Goal: Task Accomplishment & Management: Use online tool/utility

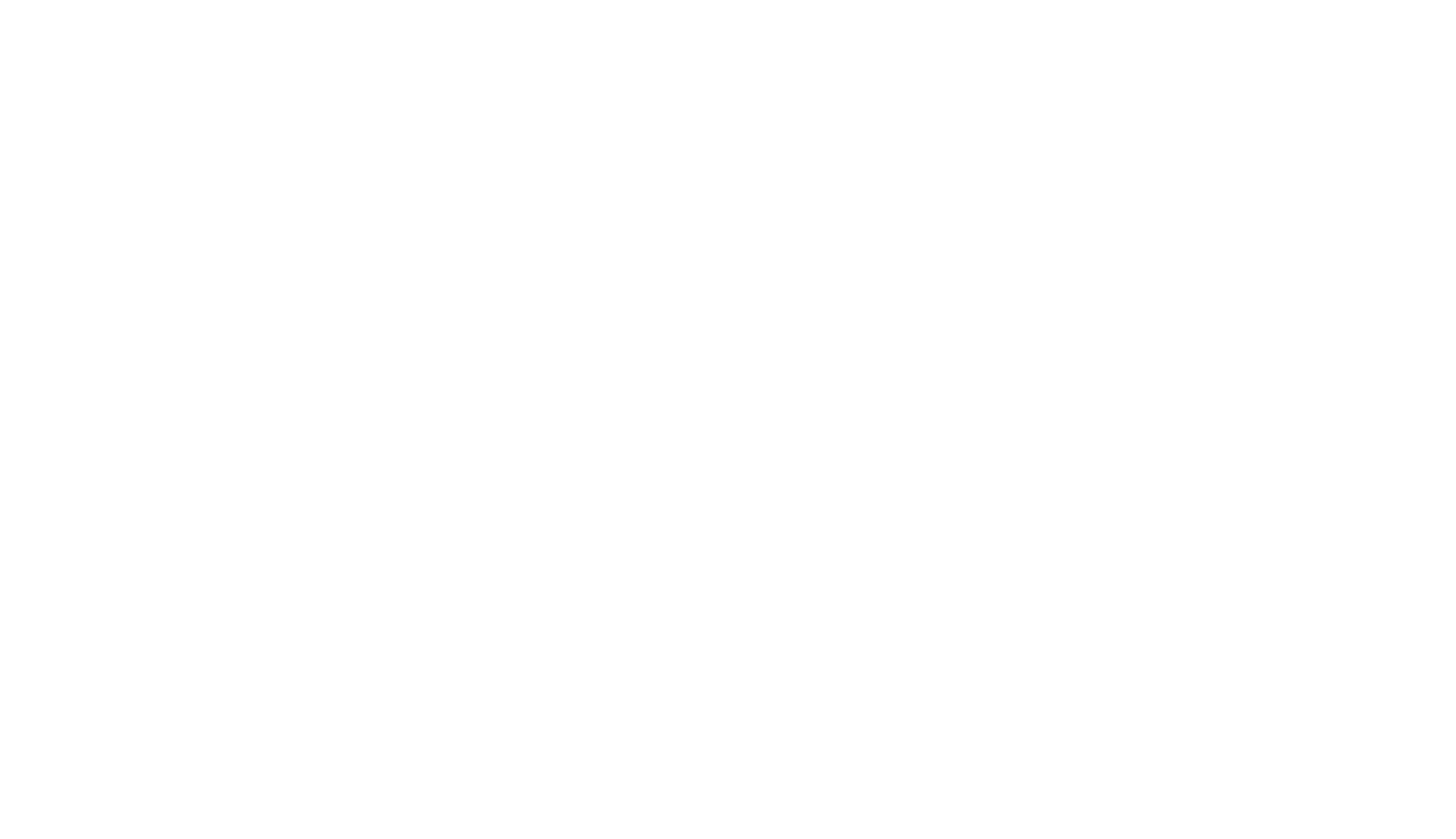
click at [817, 801] on div at bounding box center [728, 419] width 1456 height 839
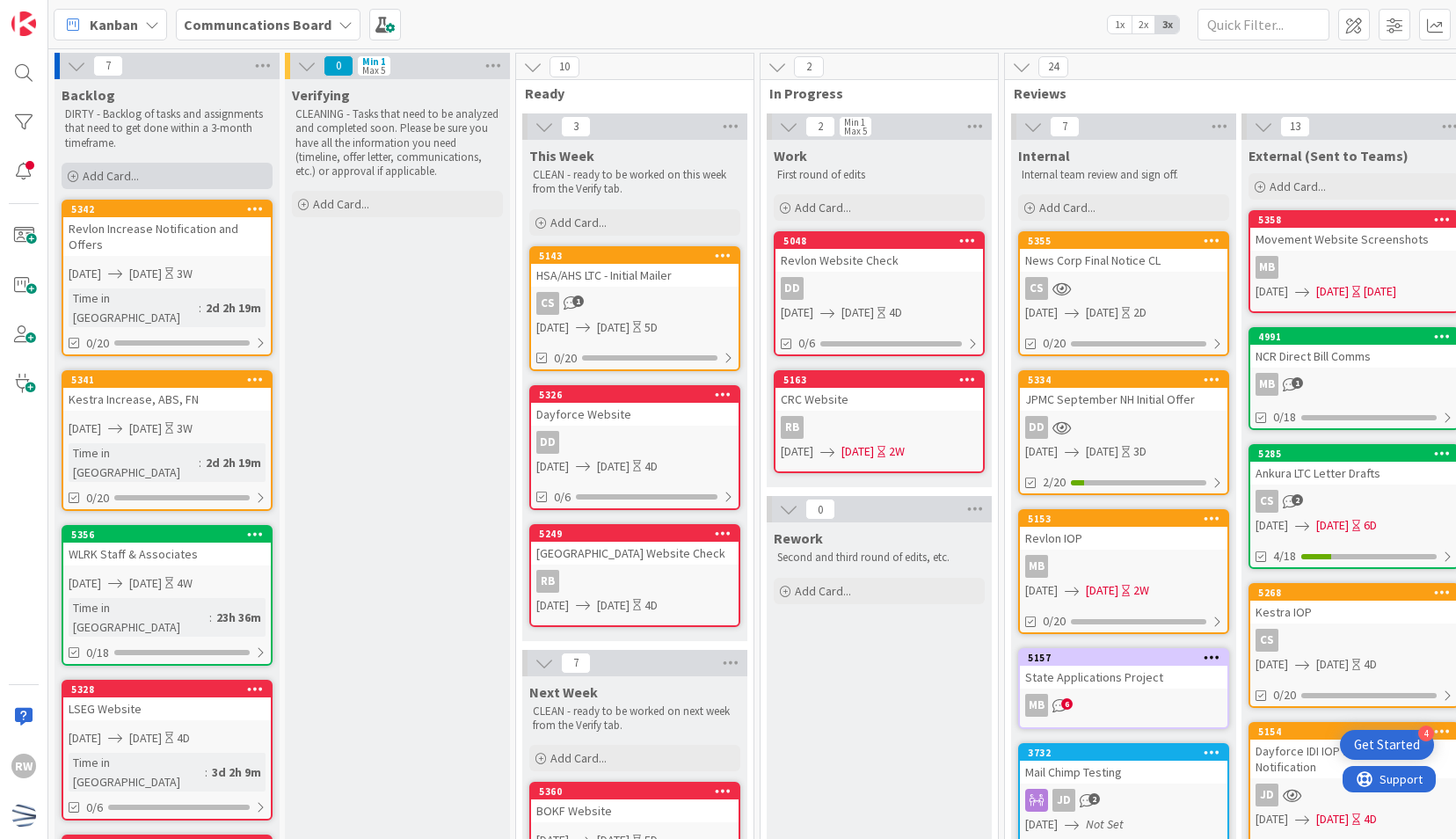
click at [222, 181] on div "Add Card..." at bounding box center [166, 176] width 211 height 27
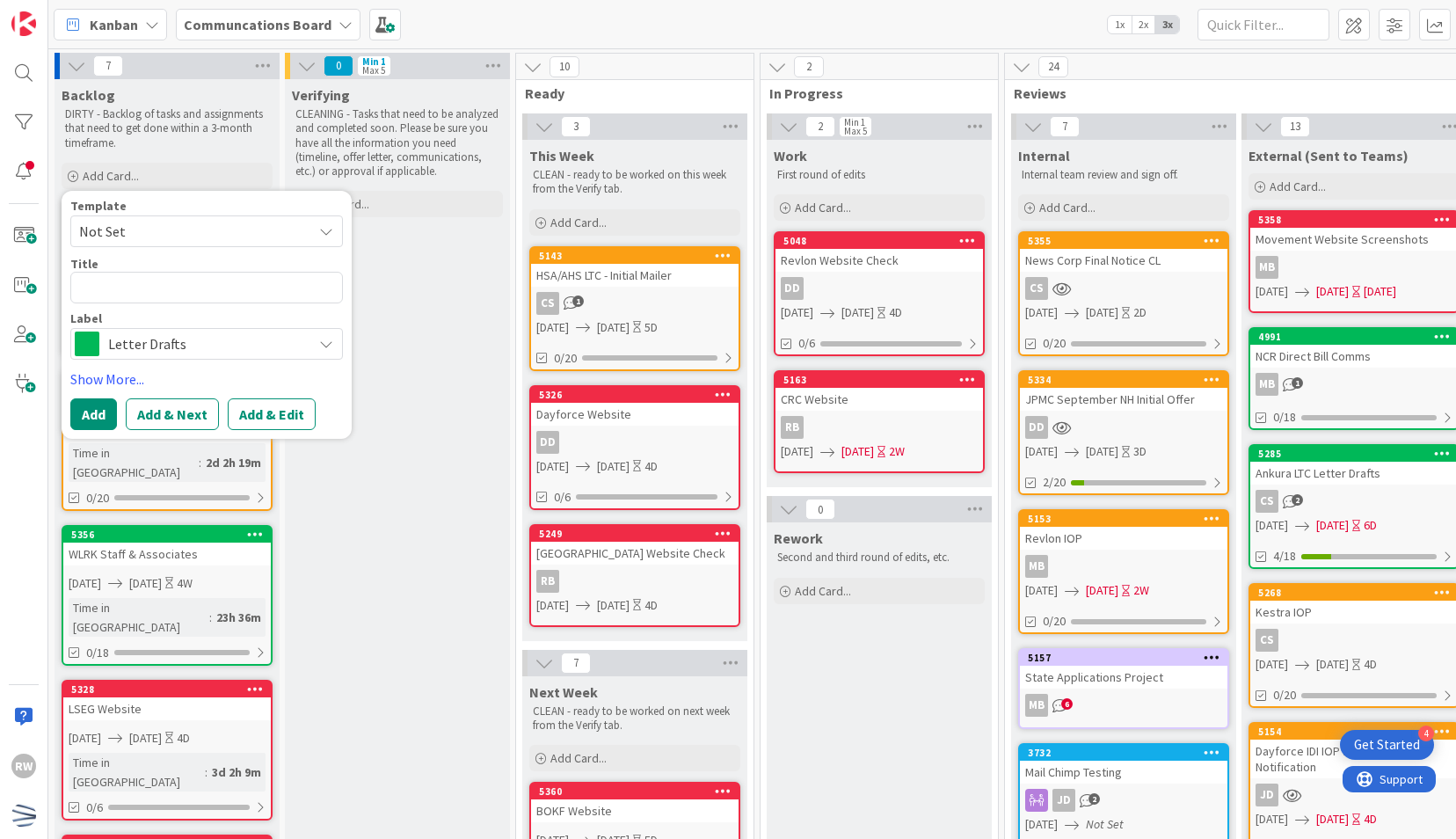
click at [224, 222] on span "Not Set" at bounding box center [189, 231] width 220 height 23
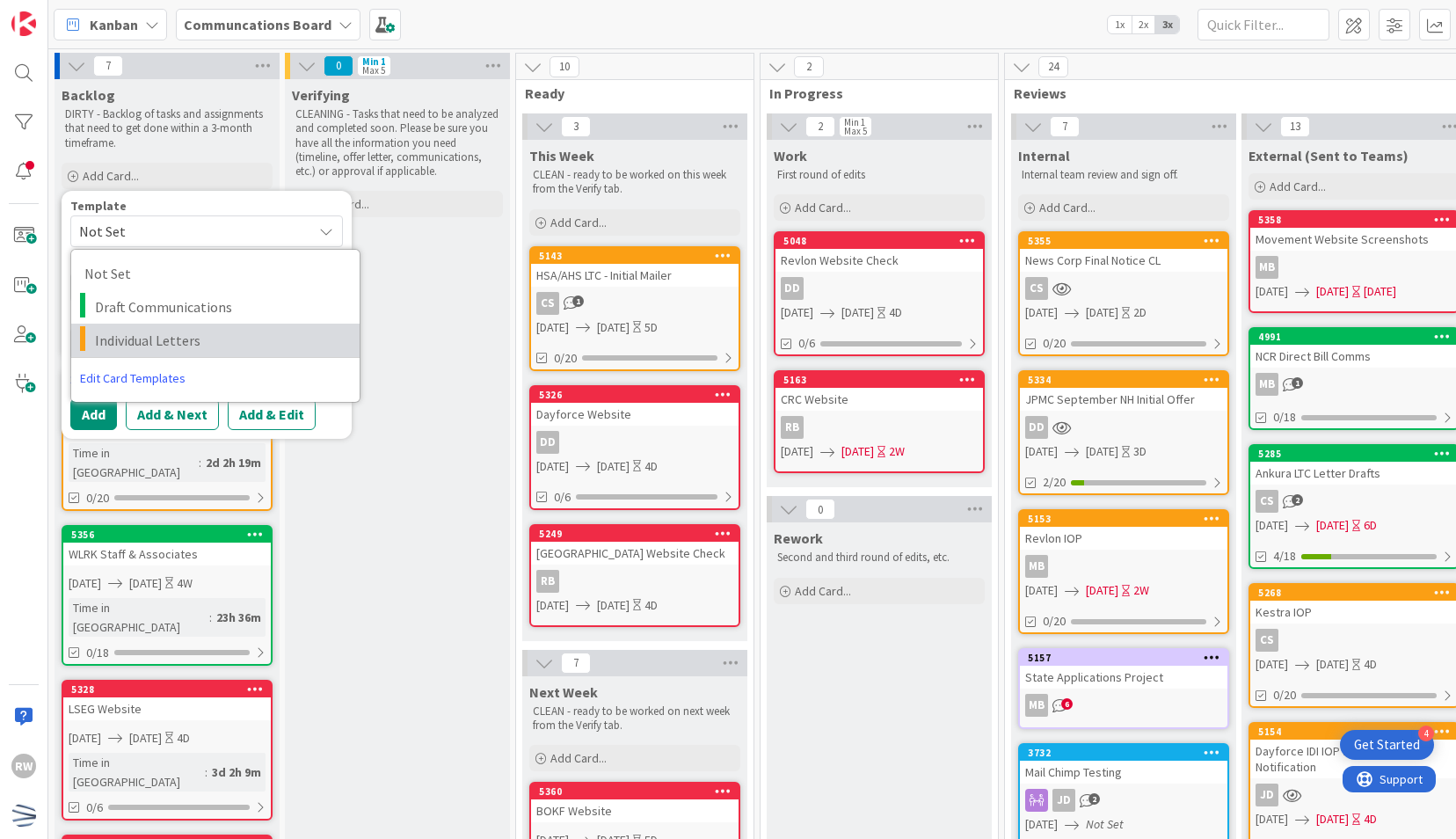
click at [220, 329] on span "Individual Letters" at bounding box center [221, 341] width 252 height 23
type textarea "x"
type textarea "Individual Letters"
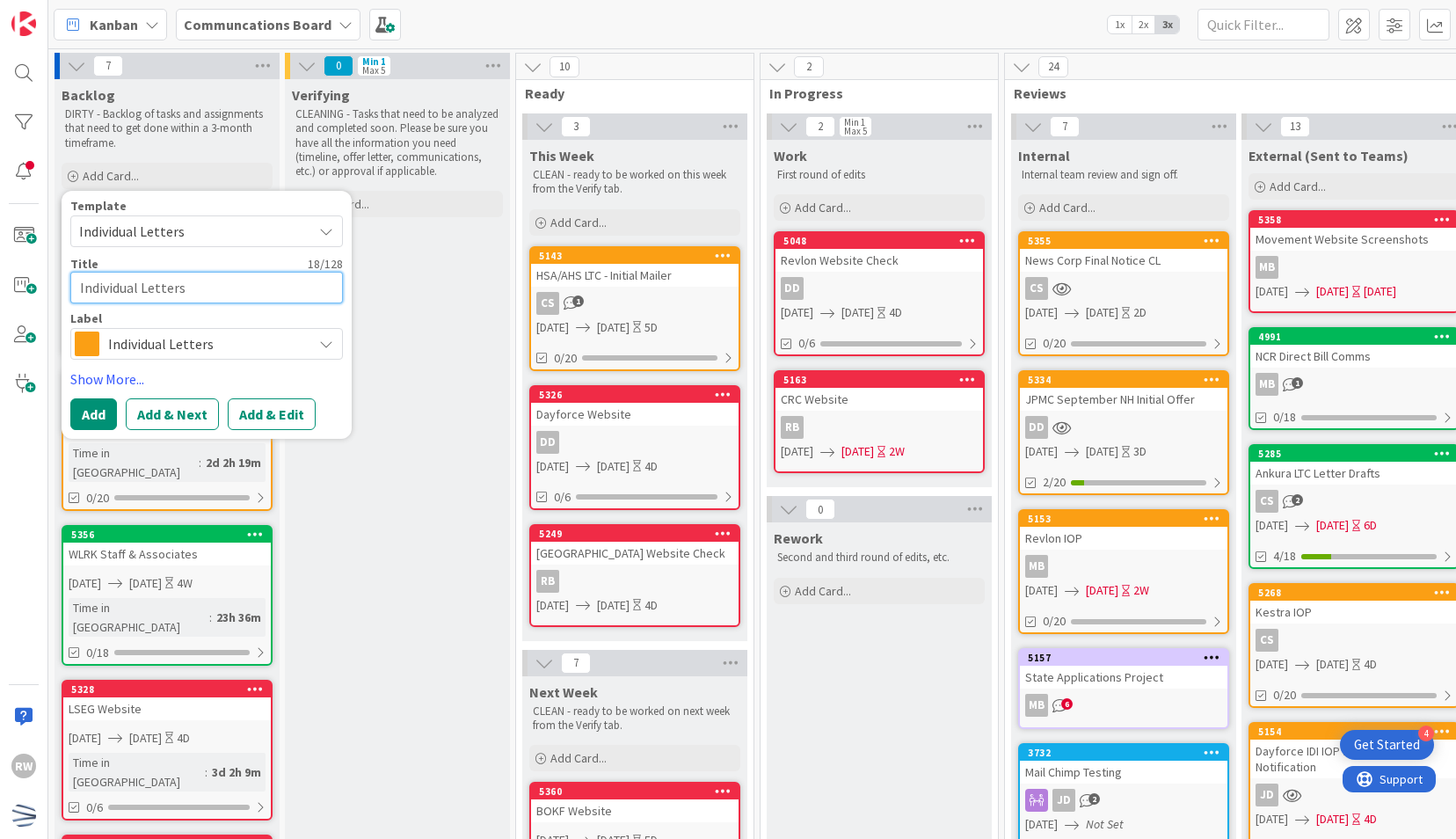
click at [185, 280] on textarea "Individual Letters" at bounding box center [206, 287] width 272 height 32
drag, startPoint x: 218, startPoint y: 286, endPoint x: -4, endPoint y: 266, distance: 222.9
click at [0, 266] on html "4 Get Started RW Kanban Communcations Board 1x 2x 3x 7 Backlog DIRTY - Backlog …" at bounding box center [728, 419] width 1456 height 839
type textarea "x"
type textarea "T"
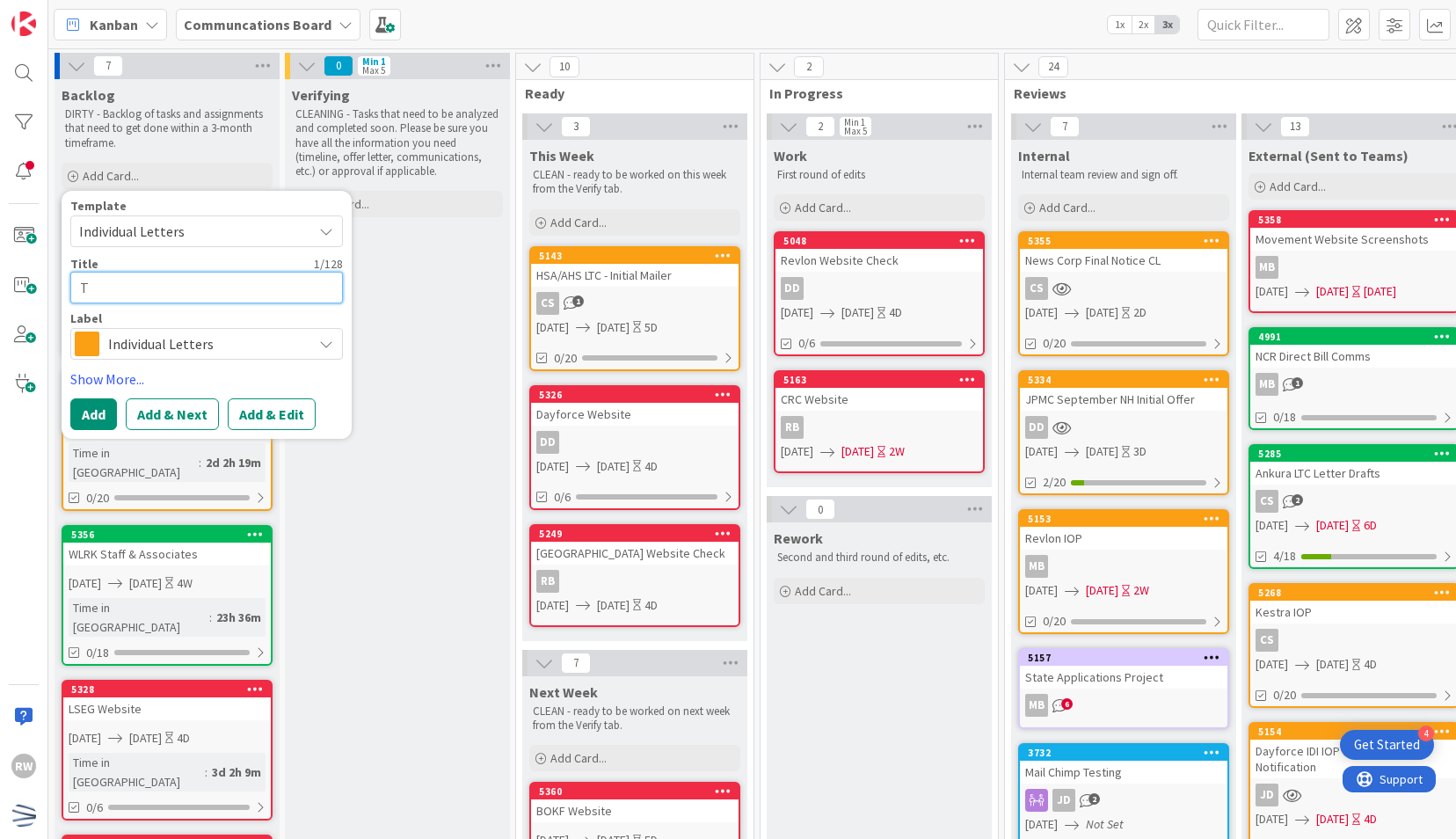
type textarea "x"
type textarea "Th"
type textarea "x"
type textarea "Tho"
type textarea "x"
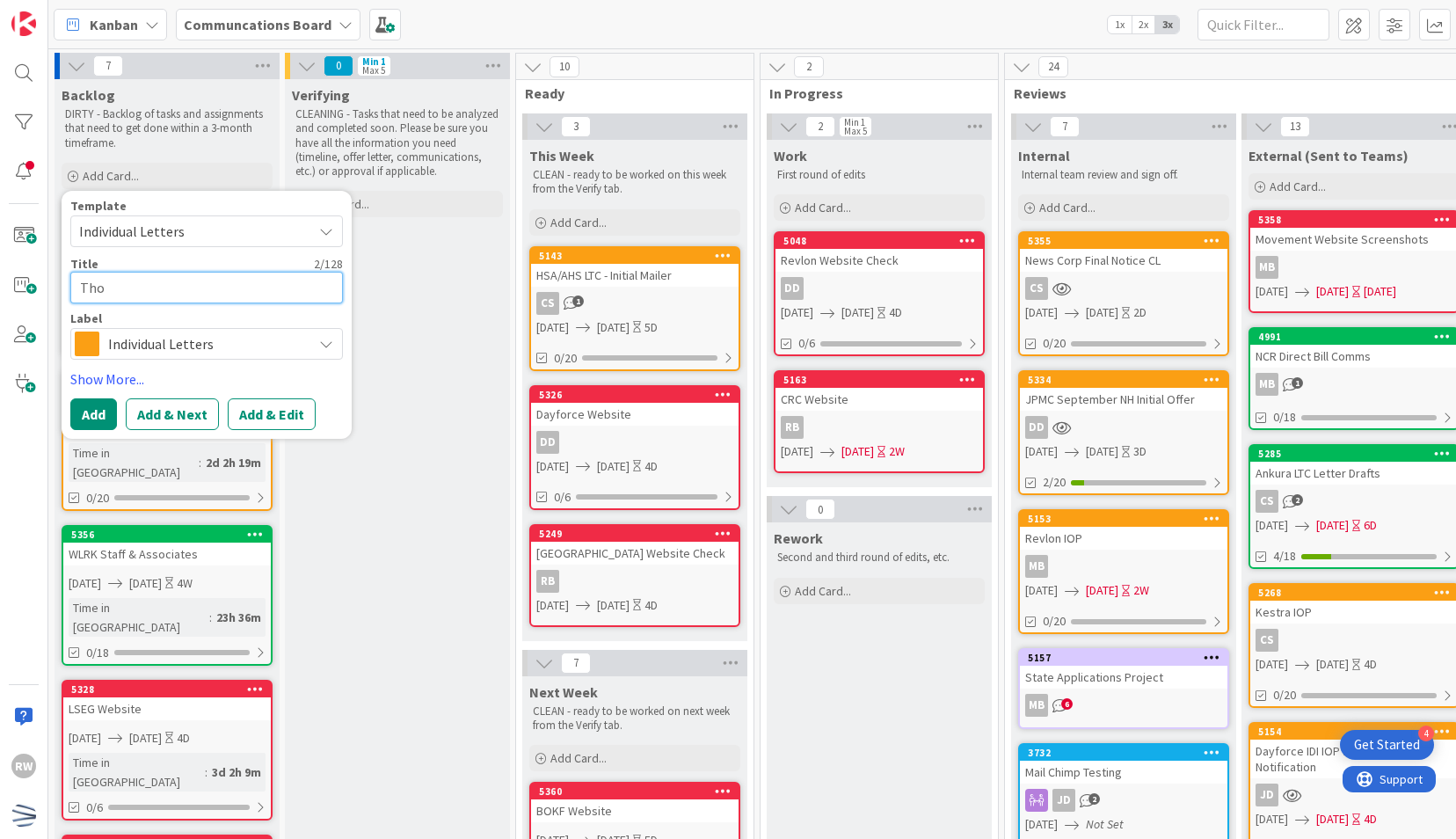
type textarea "[PERSON_NAME]"
type textarea "x"
type textarea "[PERSON_NAME]"
type textarea "x"
type textarea "Thomsn"
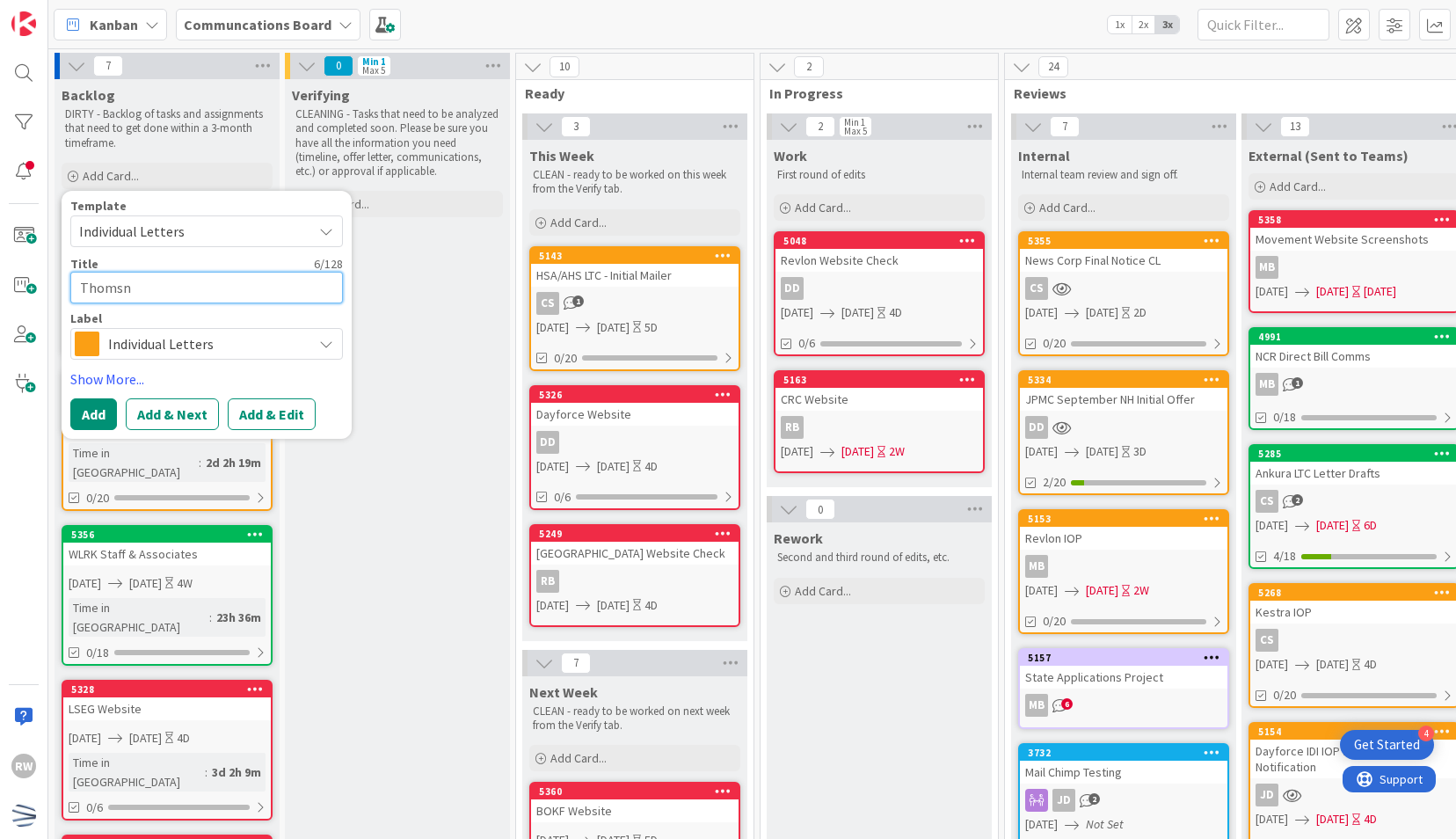
type textarea "x"
type textarea "[PERSON_NAME]"
type textarea "x"
type textarea "Thomso"
type textarea "x"
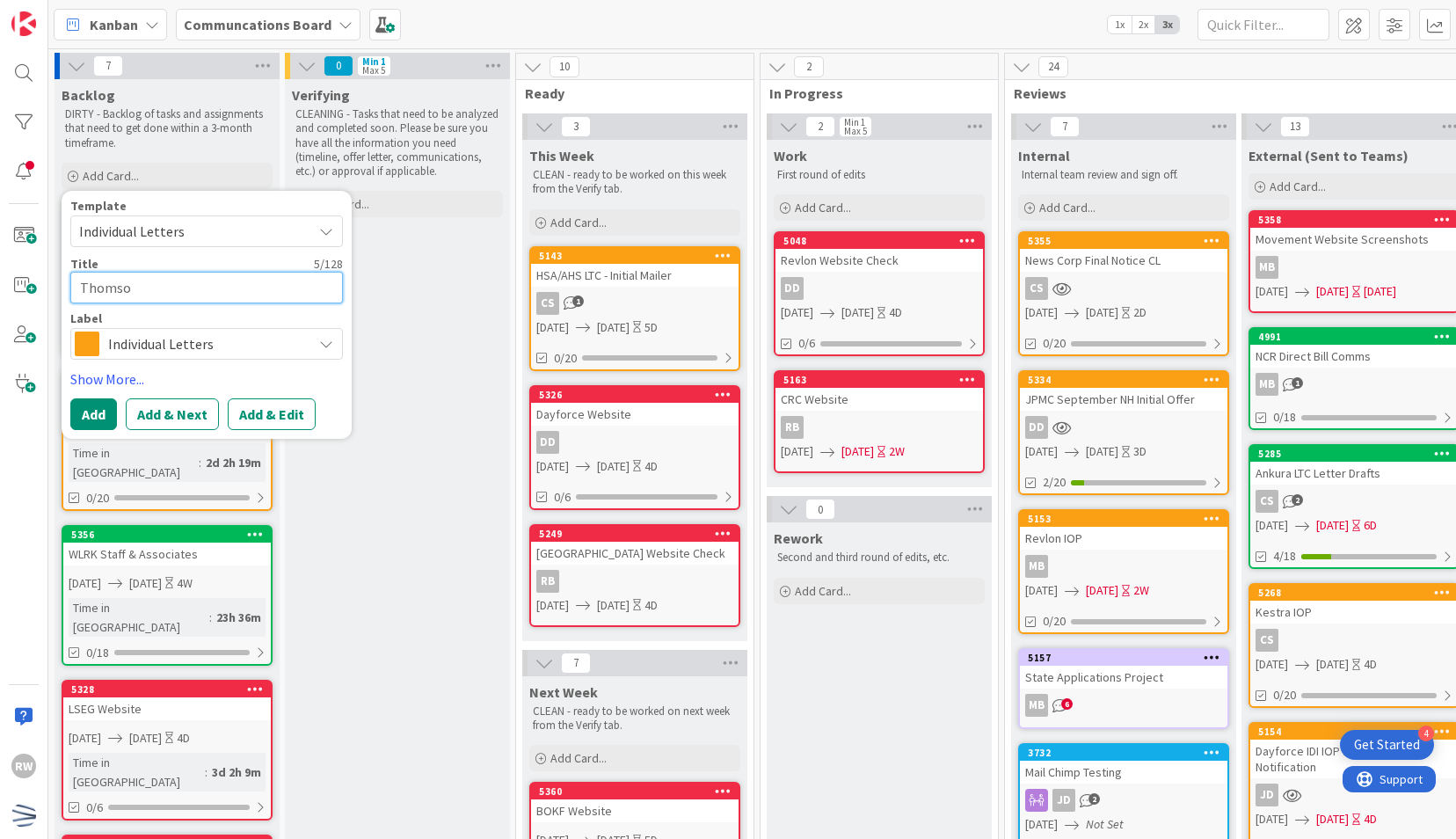
type textarea "Thomson"
type textarea "x"
type textarea "Thomson"
type textarea "x"
type textarea "Thomson I"
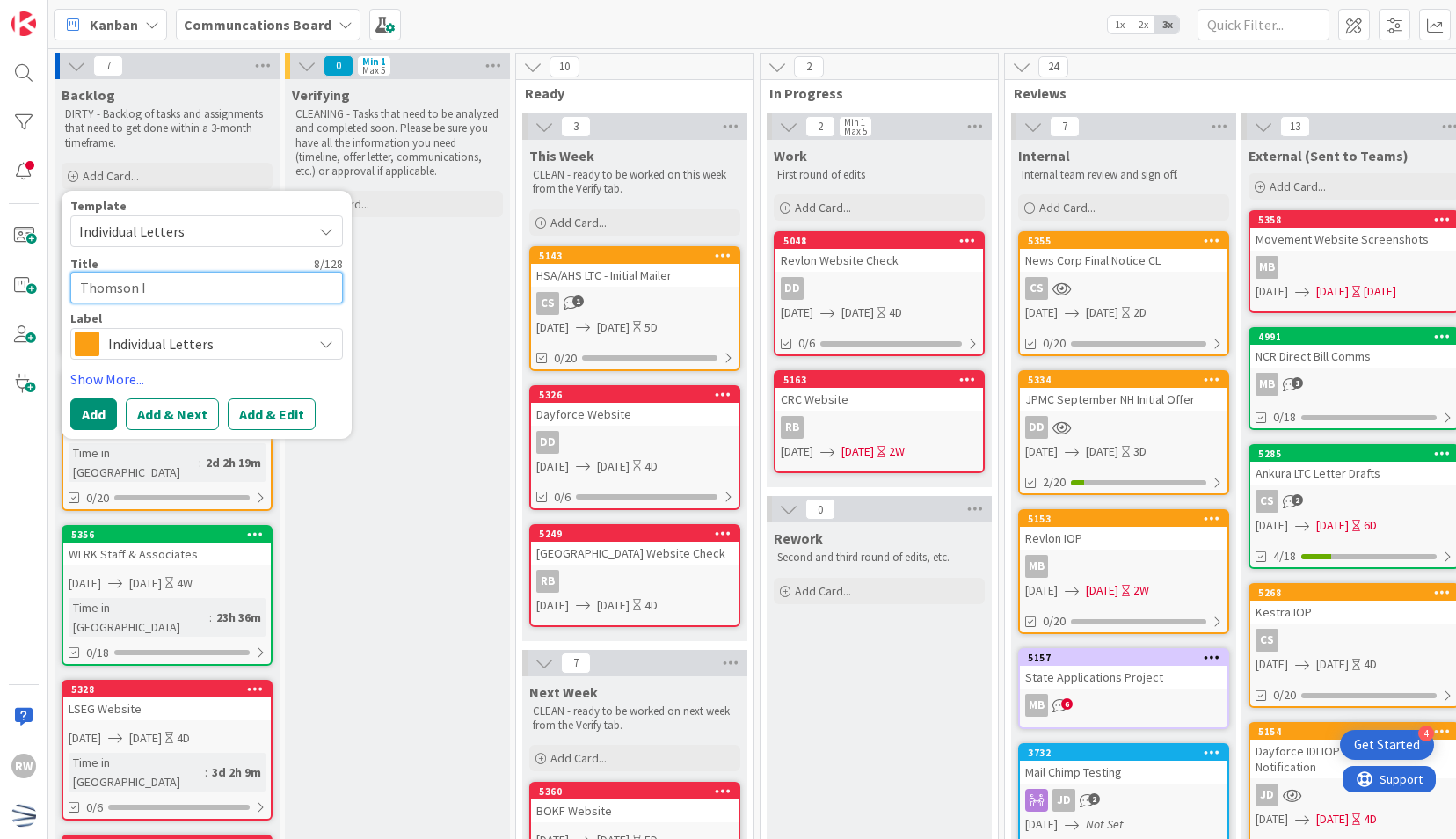
type textarea "x"
type textarea "Thomson In"
type textarea "x"
type textarea "Thomson Ini"
type textarea "x"
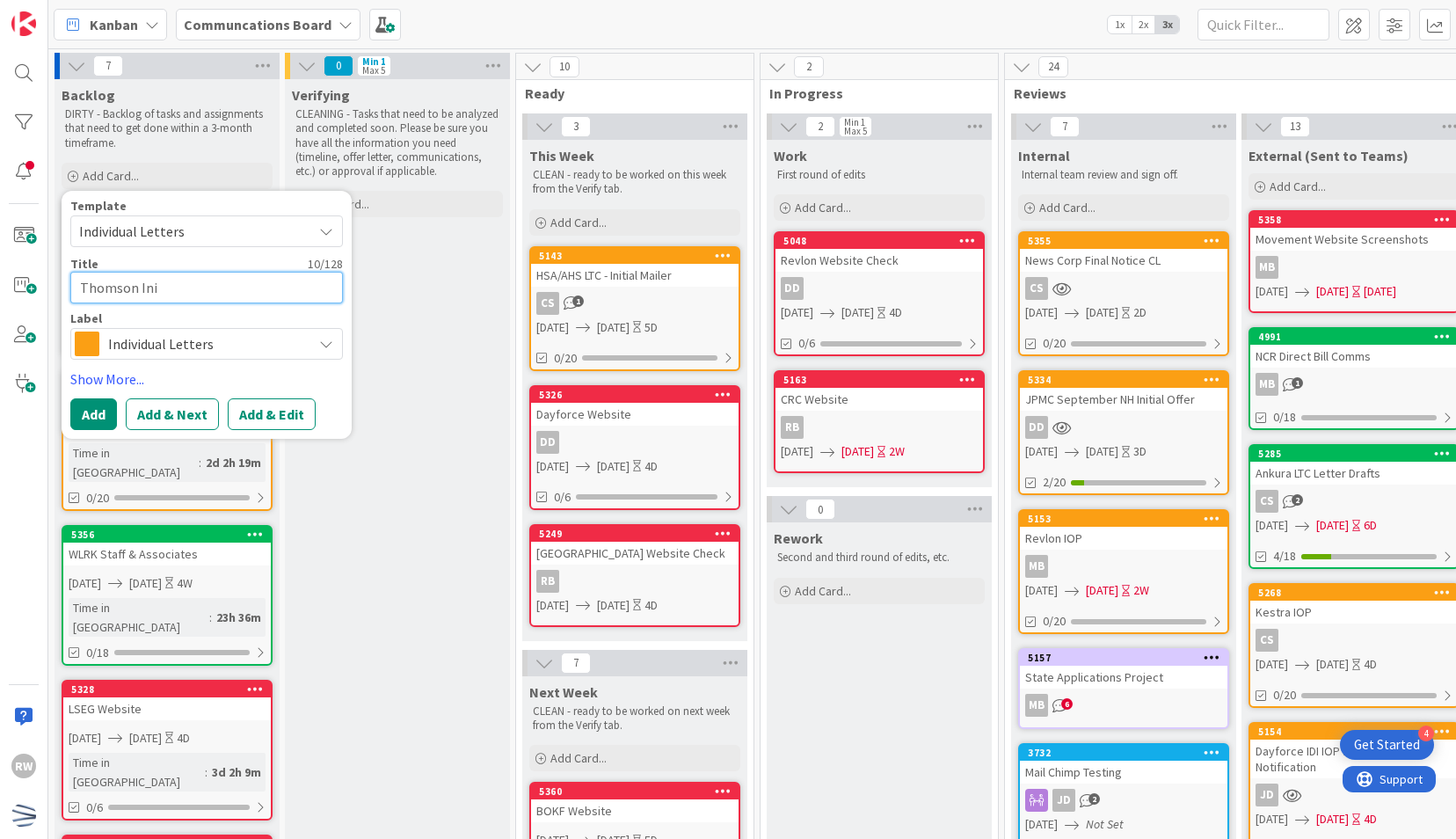
type textarea "Thomson Init"
type textarea "x"
type textarea "Thomson Initi"
type textarea "x"
type textarea "Thomson Initial"
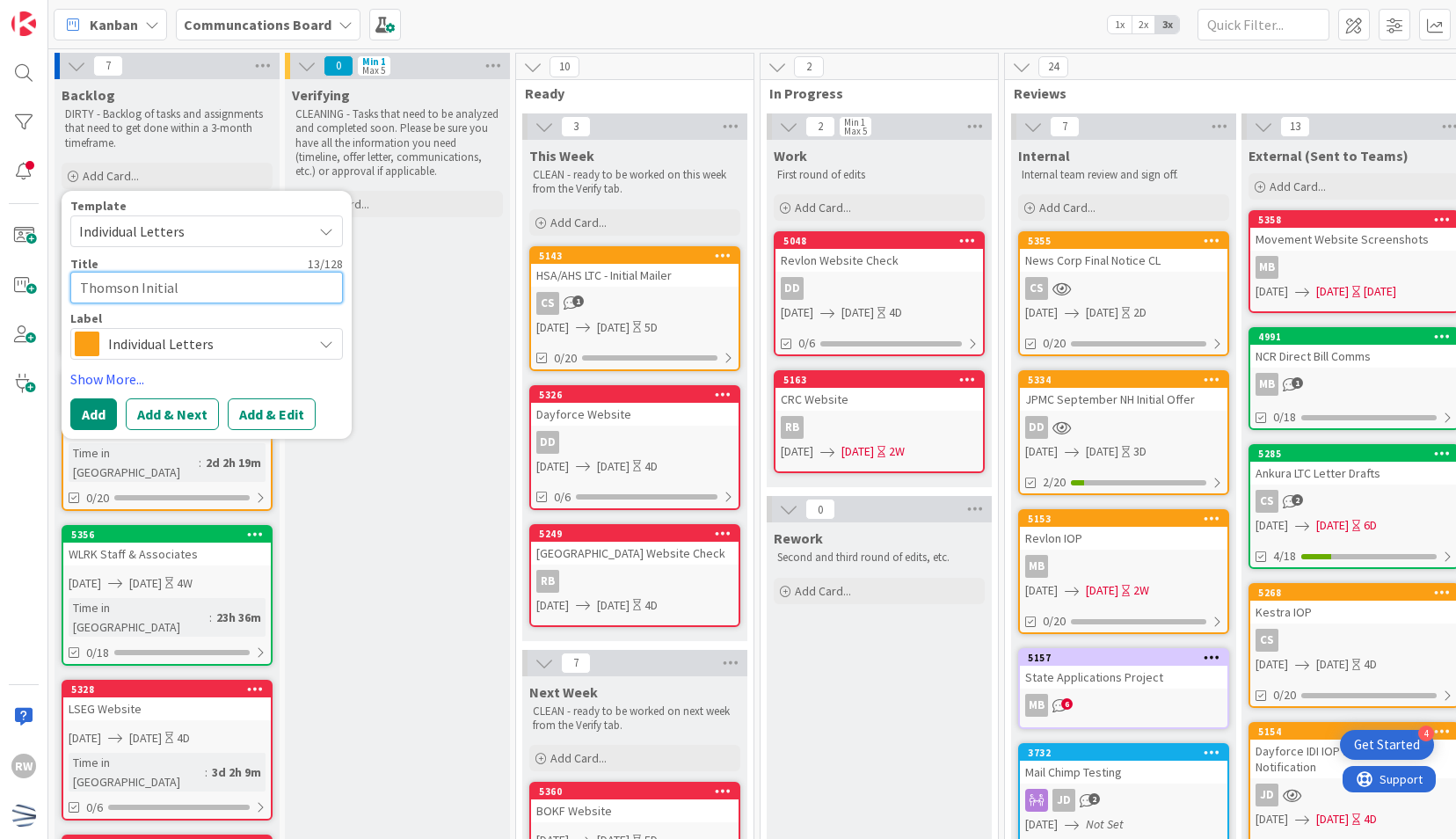
type textarea "x"
type textarea "Thomson Initial"
type textarea "x"
type textarea "Thomson Initial O"
type textarea "x"
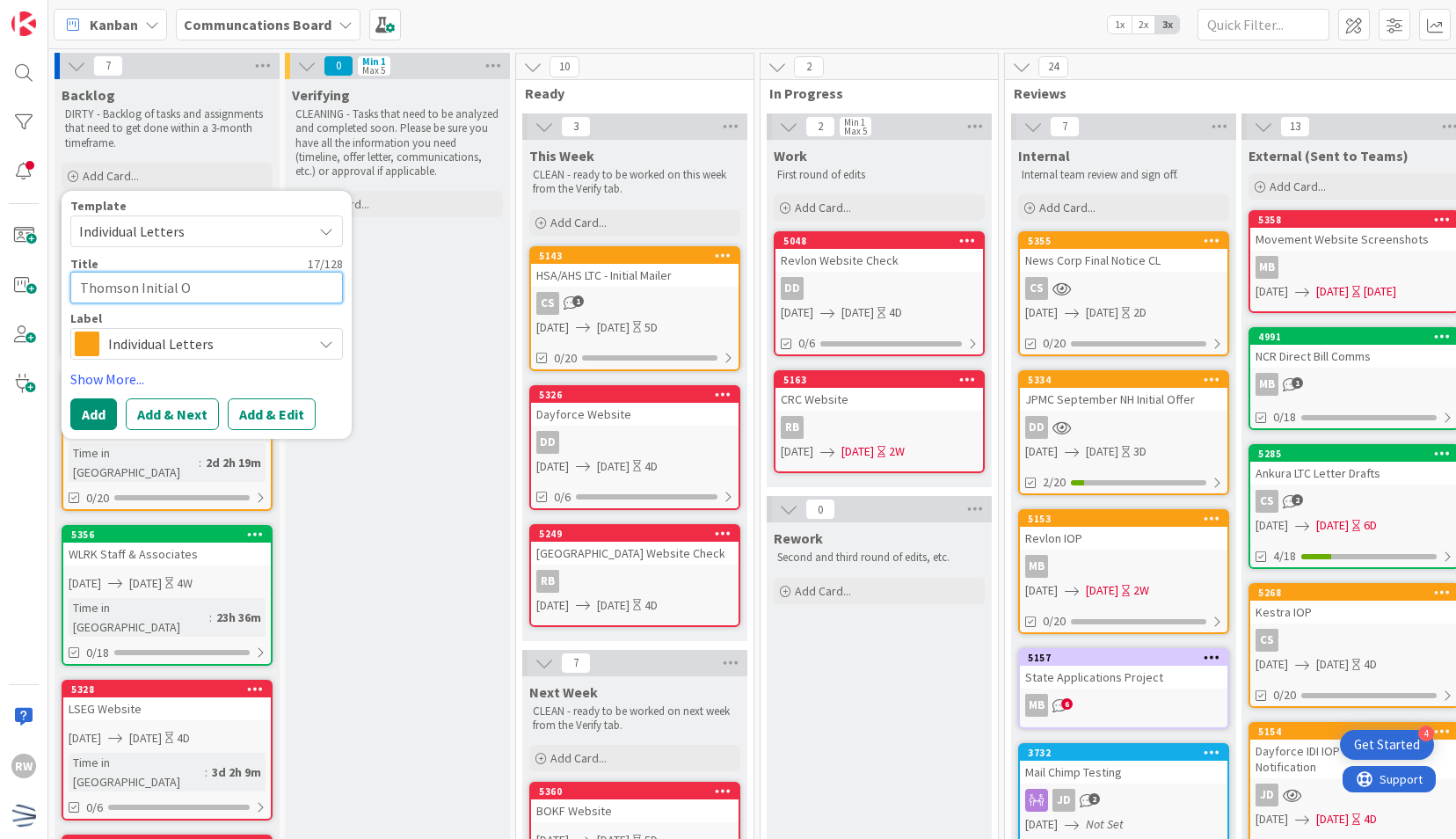
type textarea "Thomson Initial Of"
type textarea "x"
type textarea "Thomson Initial Off"
type textarea "x"
type textarea "Thomson Initial Offe"
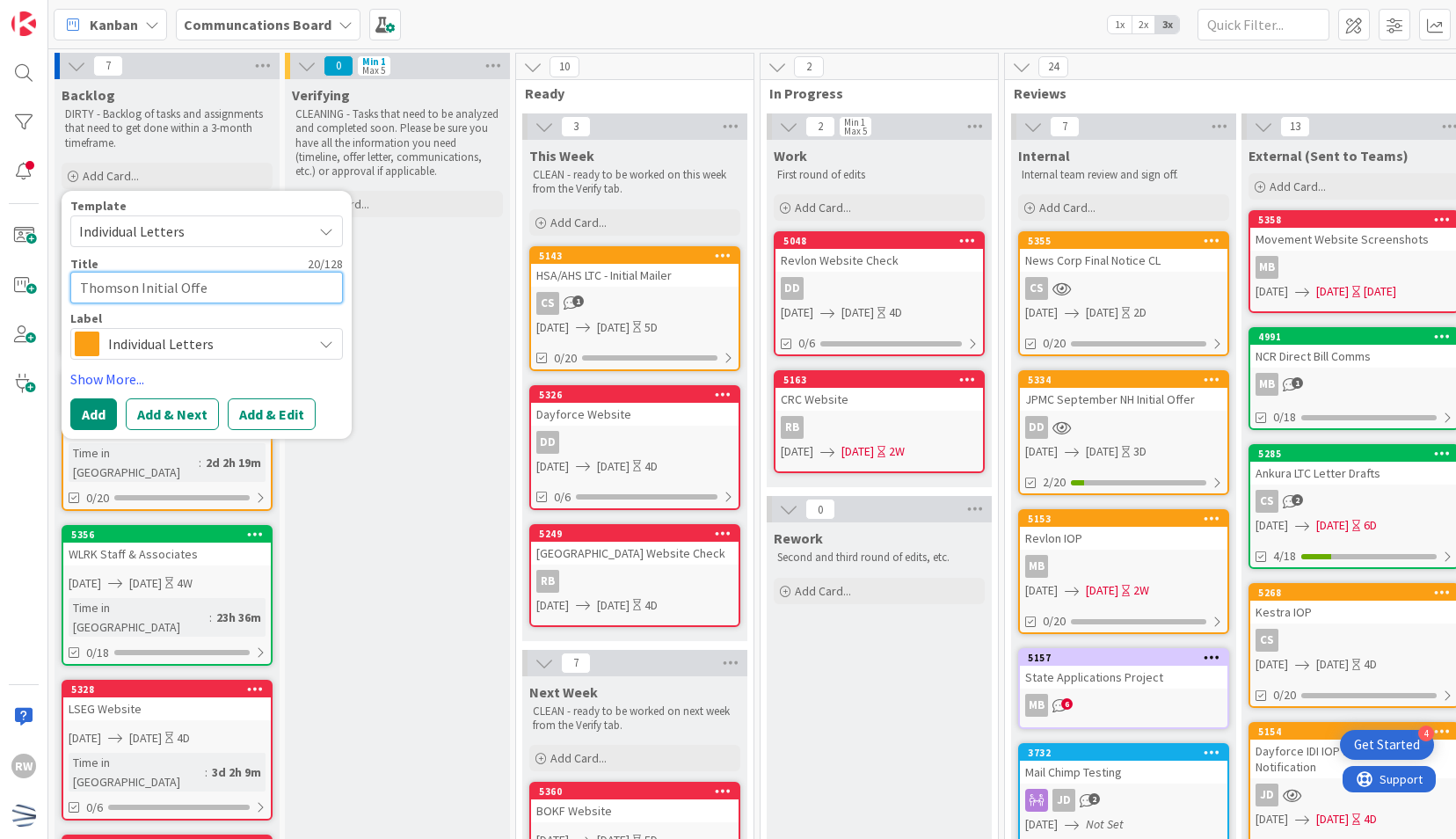
type textarea "x"
type textarea "Thomson Initial Offer"
type textarea "x"
type textarea "Thomson Initial Offer"
type textarea "x"
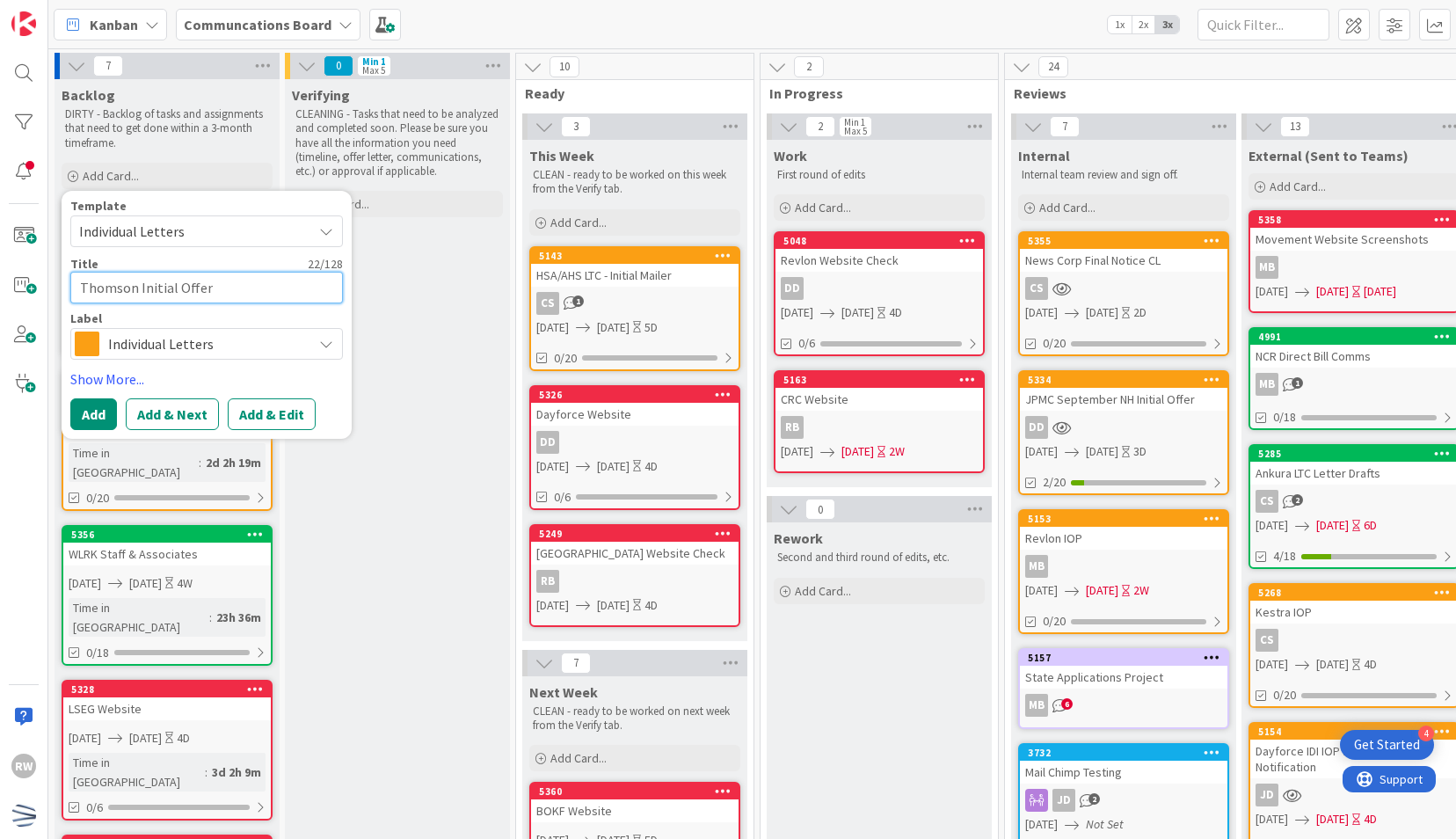
type textarea "Thomson Initial Offer P"
type textarea "x"
type textarea "Thomson Initial Offer Pa"
type textarea "x"
type textarea "Thomson Initial Offer Pac"
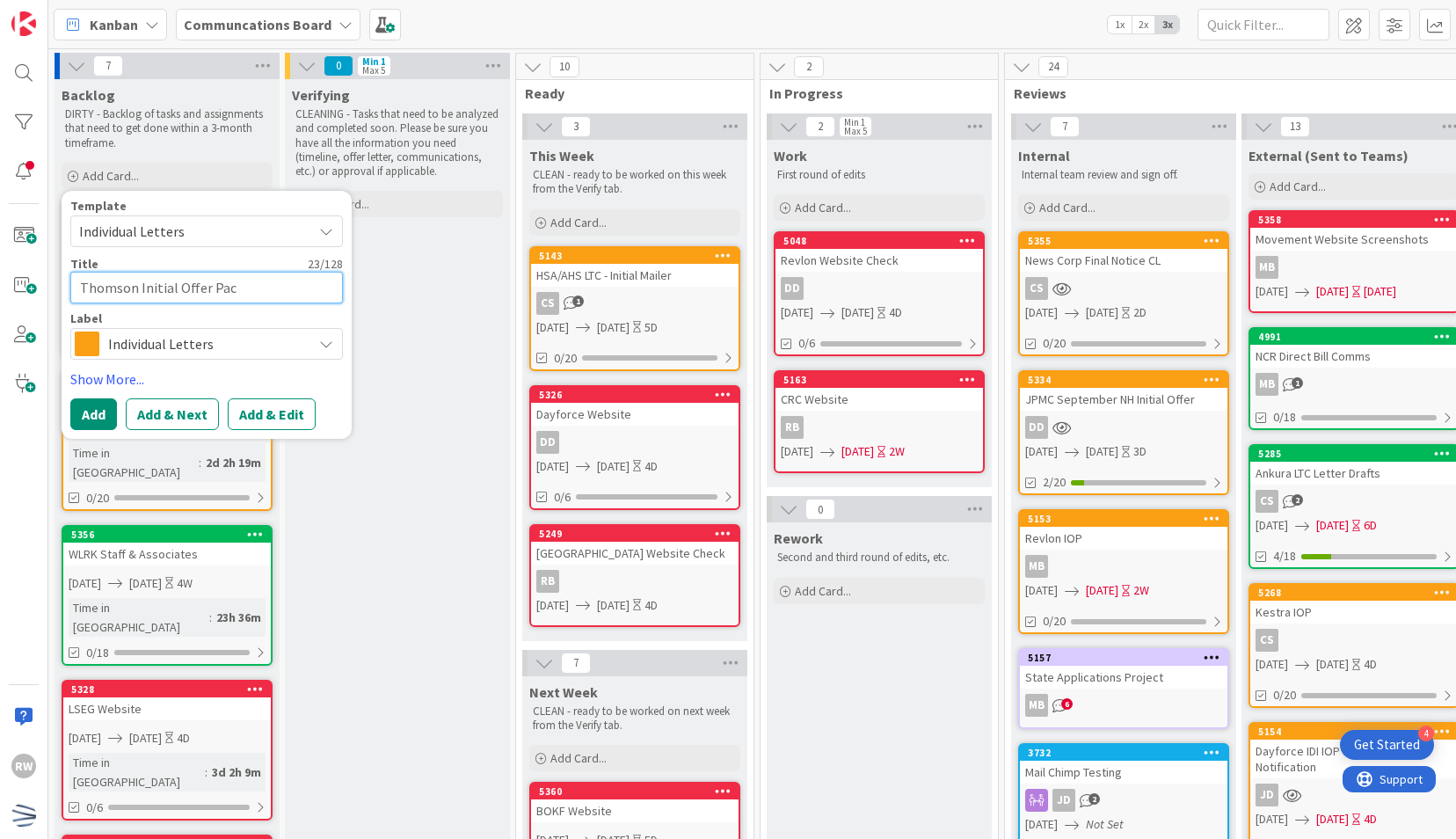
type textarea "x"
type textarea "Thomson Initial Offer Pack"
type textarea "x"
type textarea "Thomson Initial Offer Packa"
type textarea "x"
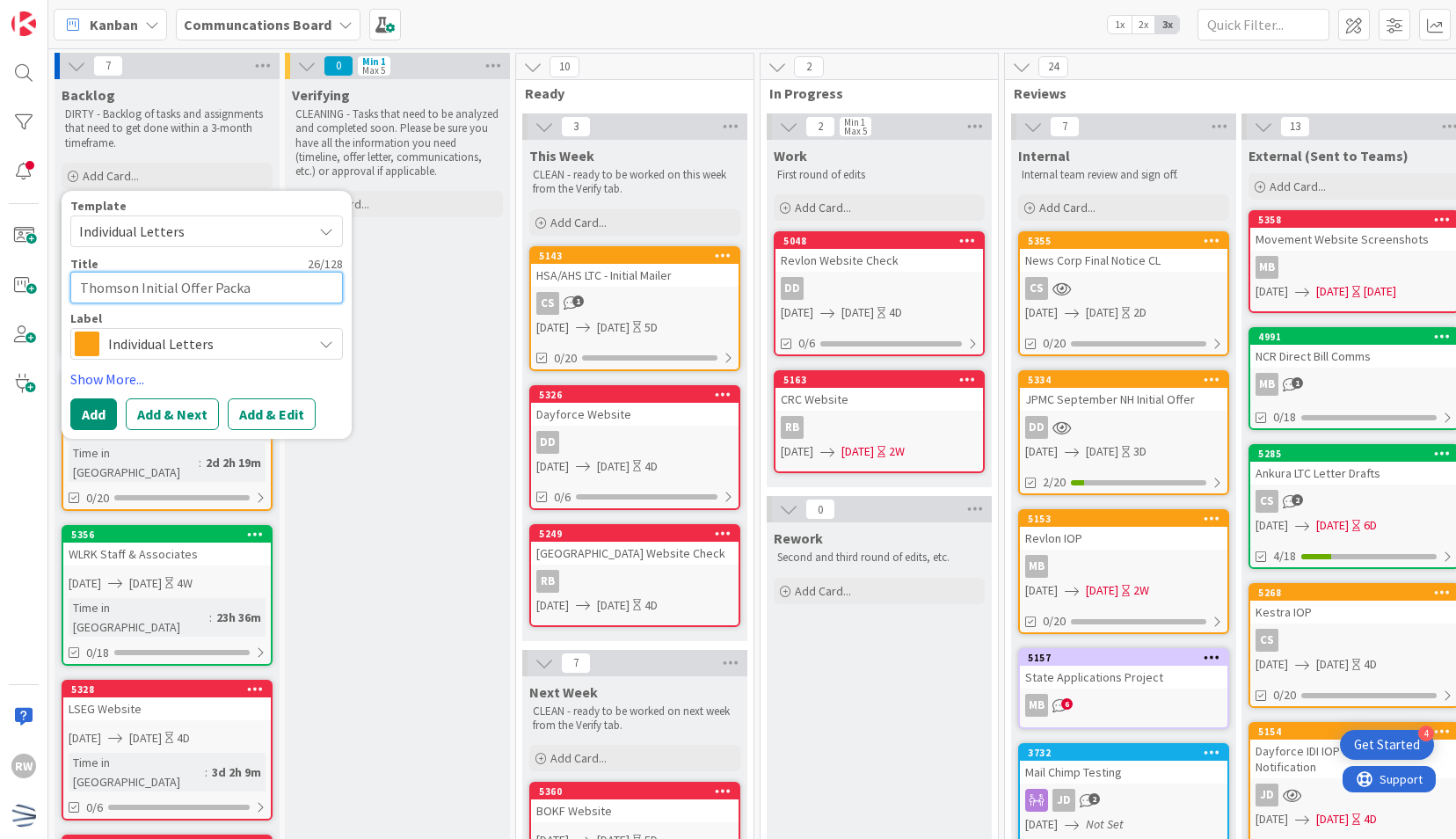
type textarea "Thomson Initial Offer Packag"
type textarea "x"
type textarea "Thomson Initial Offer Package"
click at [103, 368] on link "Show More..." at bounding box center [206, 379] width 272 height 21
type textarea "x"
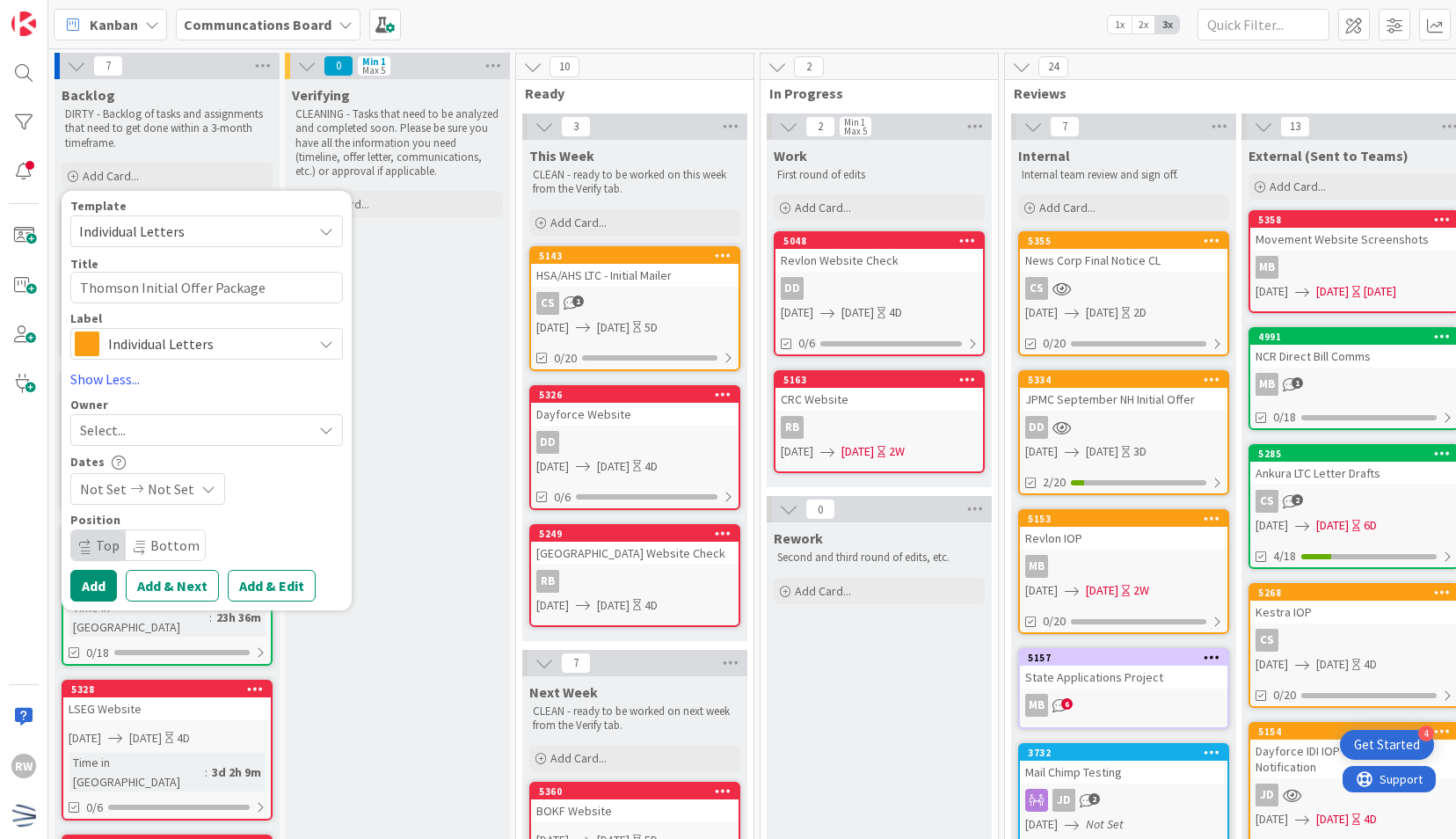
click at [111, 488] on span "Not Set" at bounding box center [103, 489] width 46 height 21
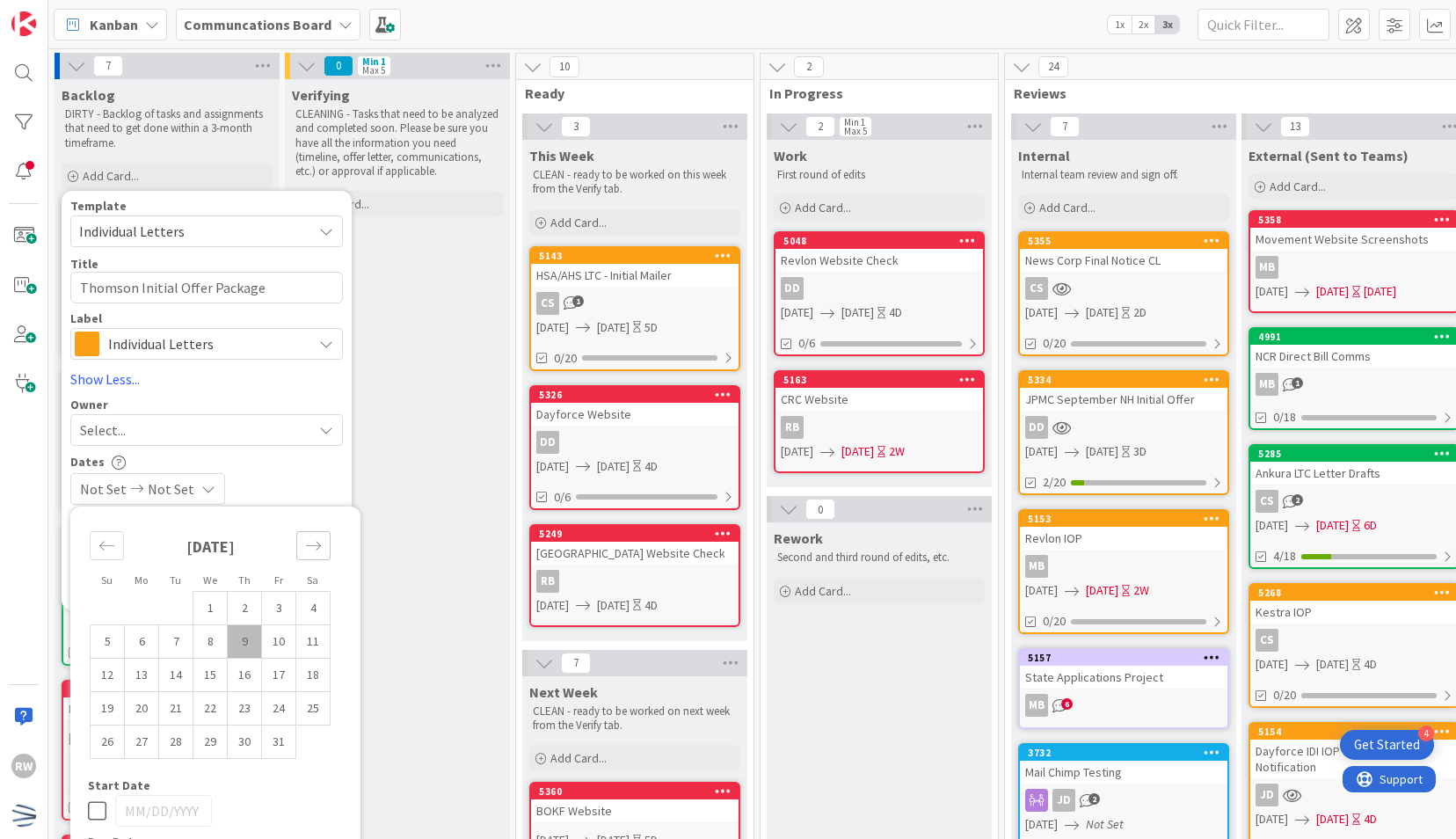
click at [316, 540] on icon "Move forward to switch to the next month." at bounding box center [313, 545] width 17 height 17
click at [114, 545] on div "Move backward to switch to the previous month." at bounding box center [107, 545] width 35 height 29
click at [215, 746] on td "29" at bounding box center [210, 741] width 35 height 34
type input "[DATE]"
type textarea "x"
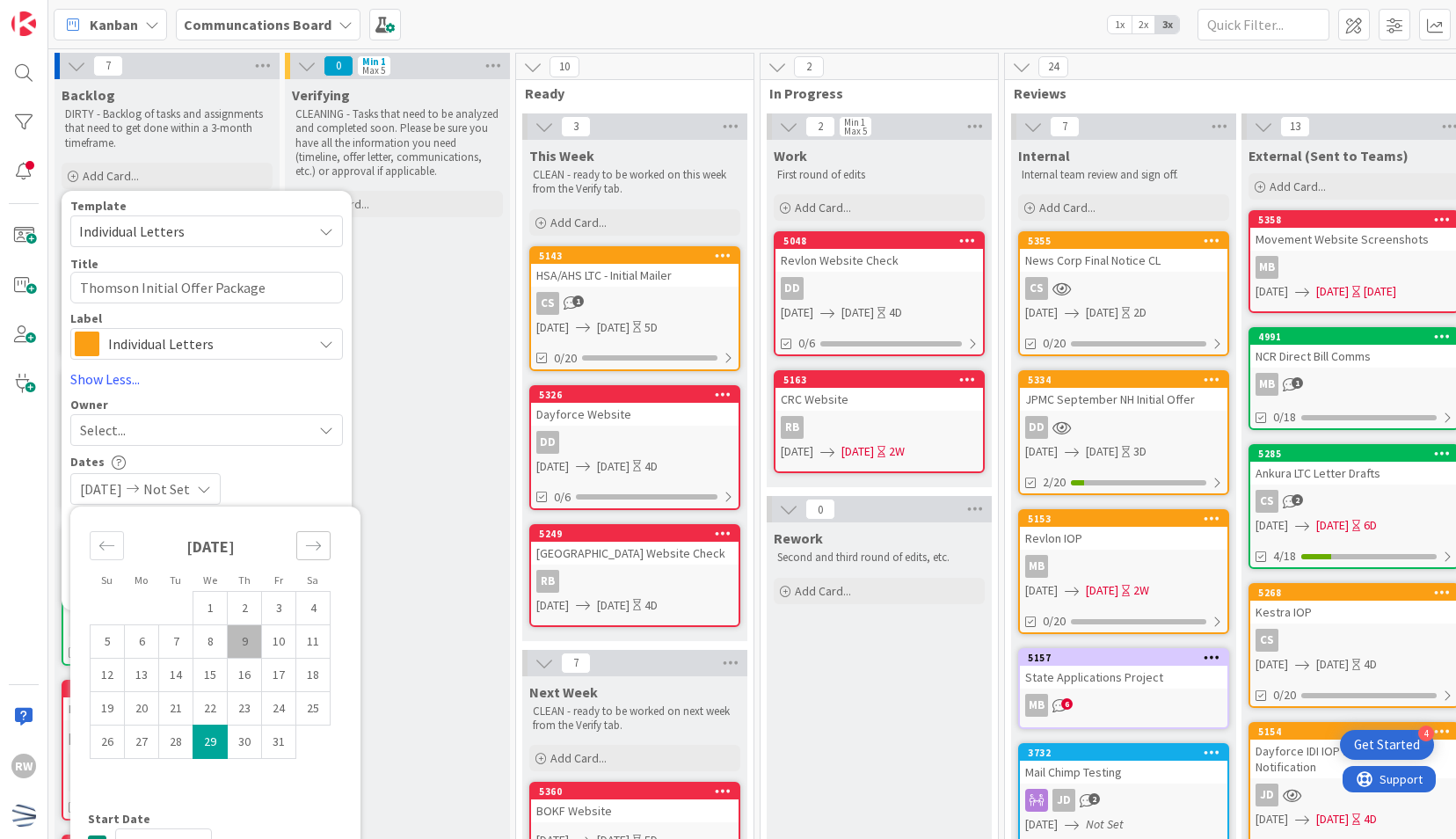
click at [320, 545] on icon "Move forward to switch to the next month." at bounding box center [313, 545] width 15 height 9
click at [217, 645] on td "5" at bounding box center [210, 641] width 35 height 34
type input "[DATE]"
type textarea "x"
click at [304, 467] on div "Dates" at bounding box center [206, 462] width 272 height 15
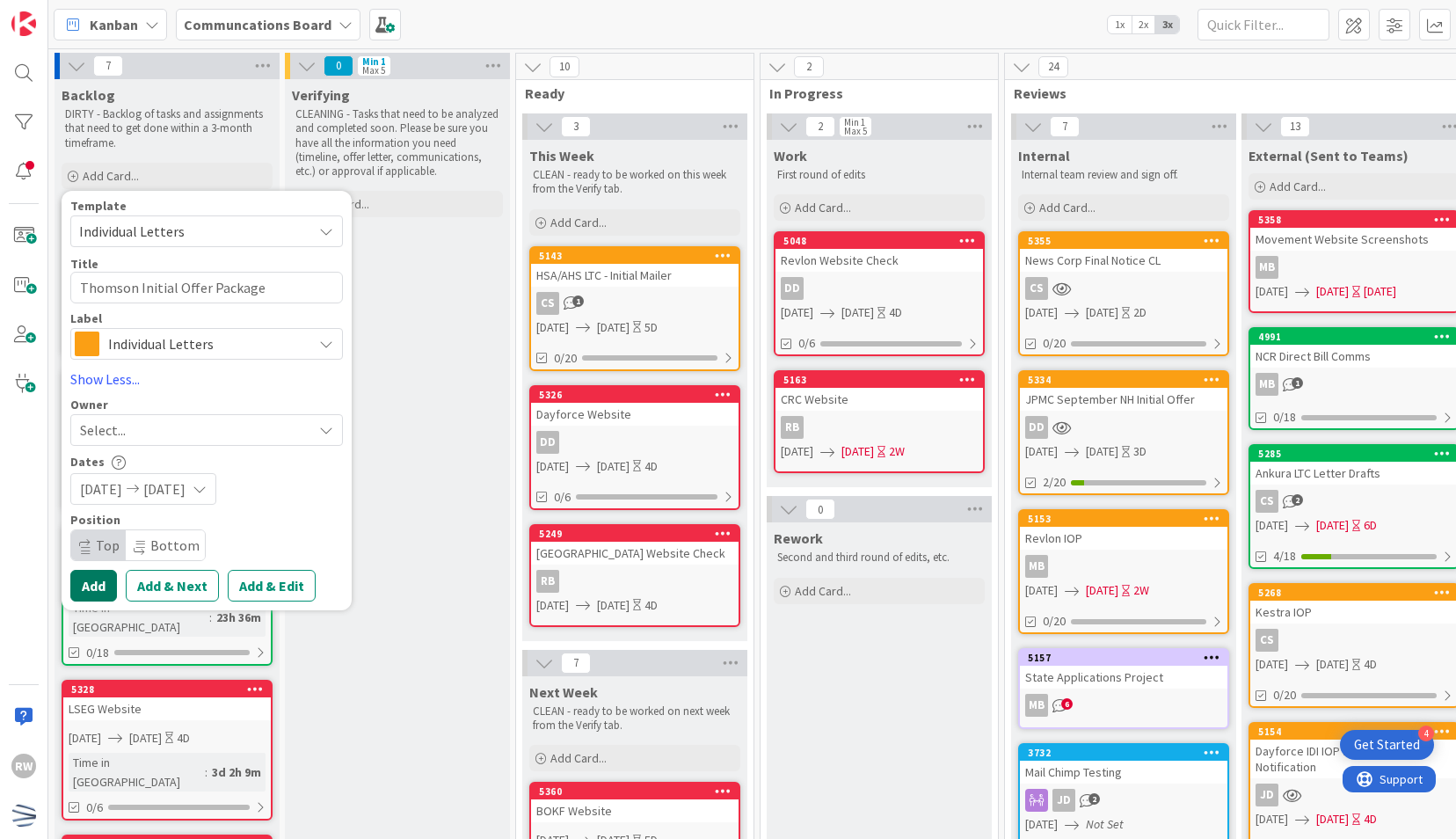
click at [104, 590] on button "Add" at bounding box center [93, 585] width 46 height 32
